Goal: Navigation & Orientation: Find specific page/section

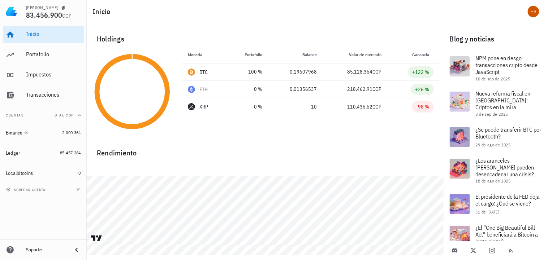
click at [0, 260] on nordpass-portal at bounding box center [0, 260] width 0 height 0
click at [34, 55] on div "Portafolio" at bounding box center [53, 54] width 55 height 7
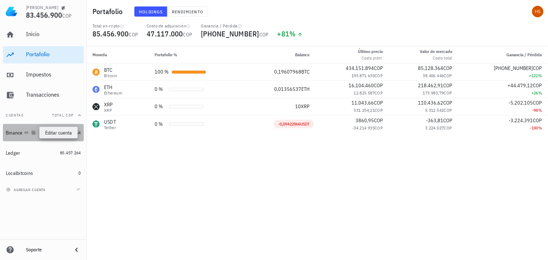
click at [32, 133] on icon "button" at bounding box center [33, 133] width 4 height 4
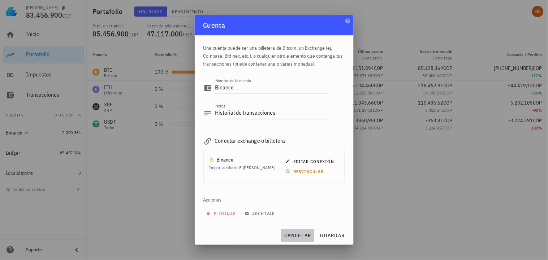
click at [304, 237] on span "cancelar" at bounding box center [297, 236] width 27 height 6
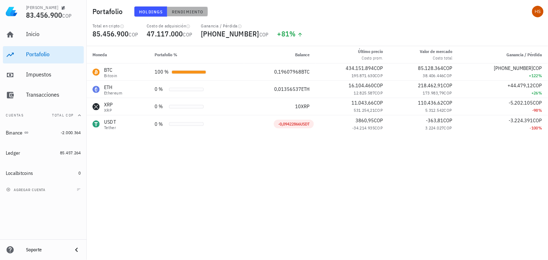
click at [187, 9] on span "Rendimiento" at bounding box center [188, 11] width 32 height 5
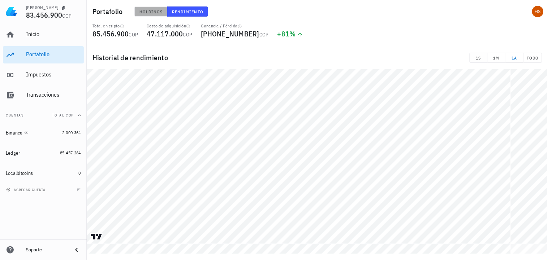
click at [156, 11] on span "Holdings" at bounding box center [151, 11] width 24 height 5
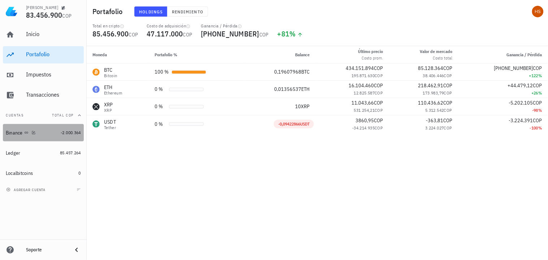
click at [23, 131] on div "Binance" at bounding box center [14, 133] width 17 height 6
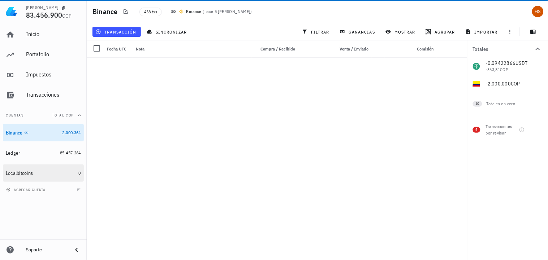
scroll to position [882, 0]
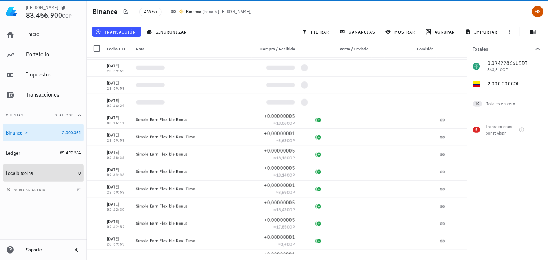
click at [27, 172] on div "Localbitcoins" at bounding box center [19, 173] width 27 height 6
